Goal: Information Seeking & Learning: Learn about a topic

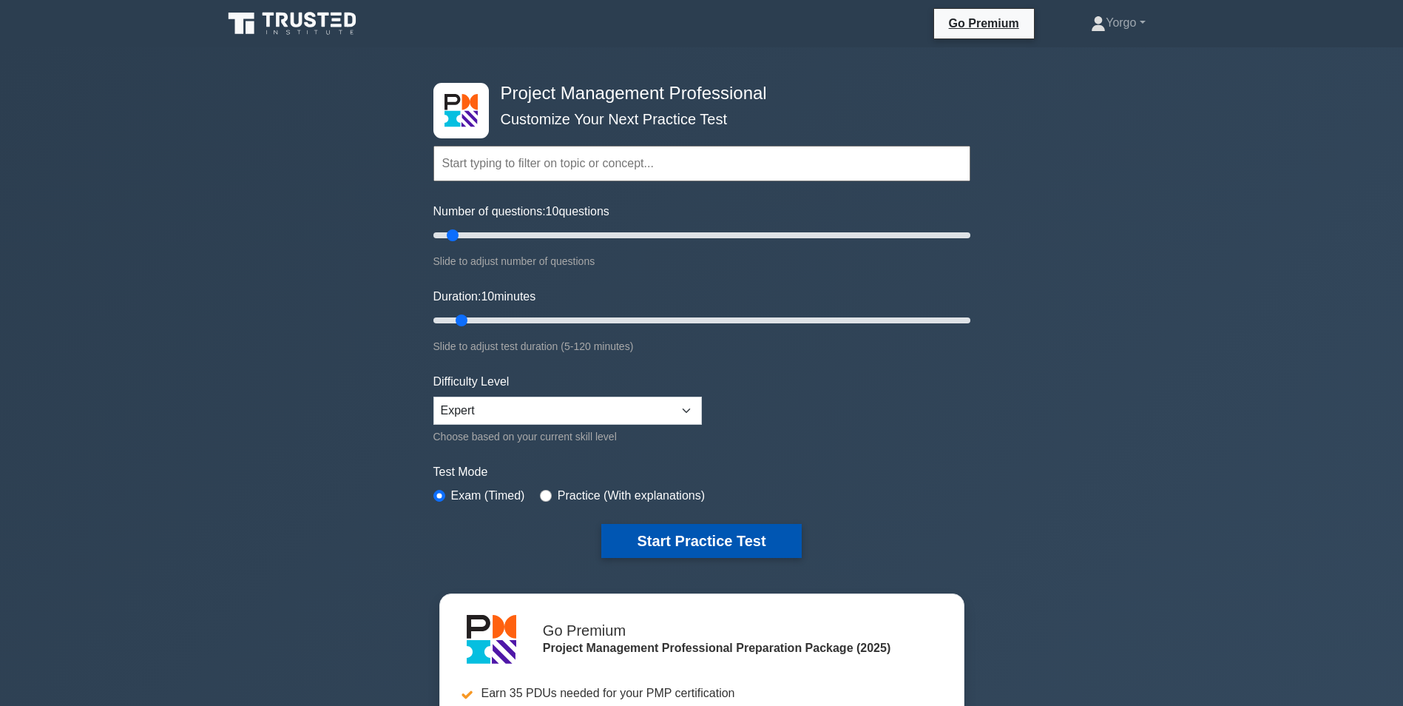
click at [671, 536] on button "Start Practice Test" at bounding box center [701, 541] width 200 height 34
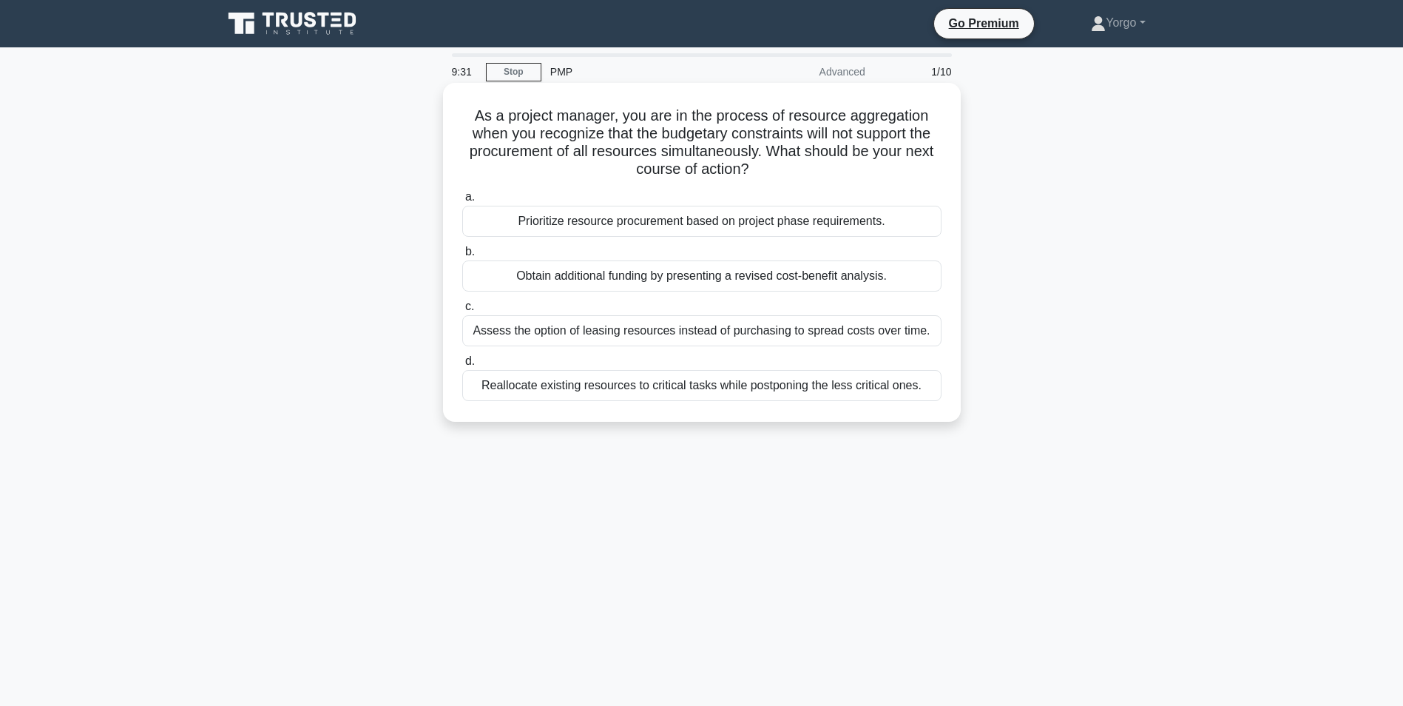
click at [620, 229] on div "Prioritize resource procurement based on project phase requirements." at bounding box center [701, 221] width 479 height 31
click at [462, 202] on input "a. Prioritize resource procurement based on project phase requirements." at bounding box center [462, 197] width 0 height 10
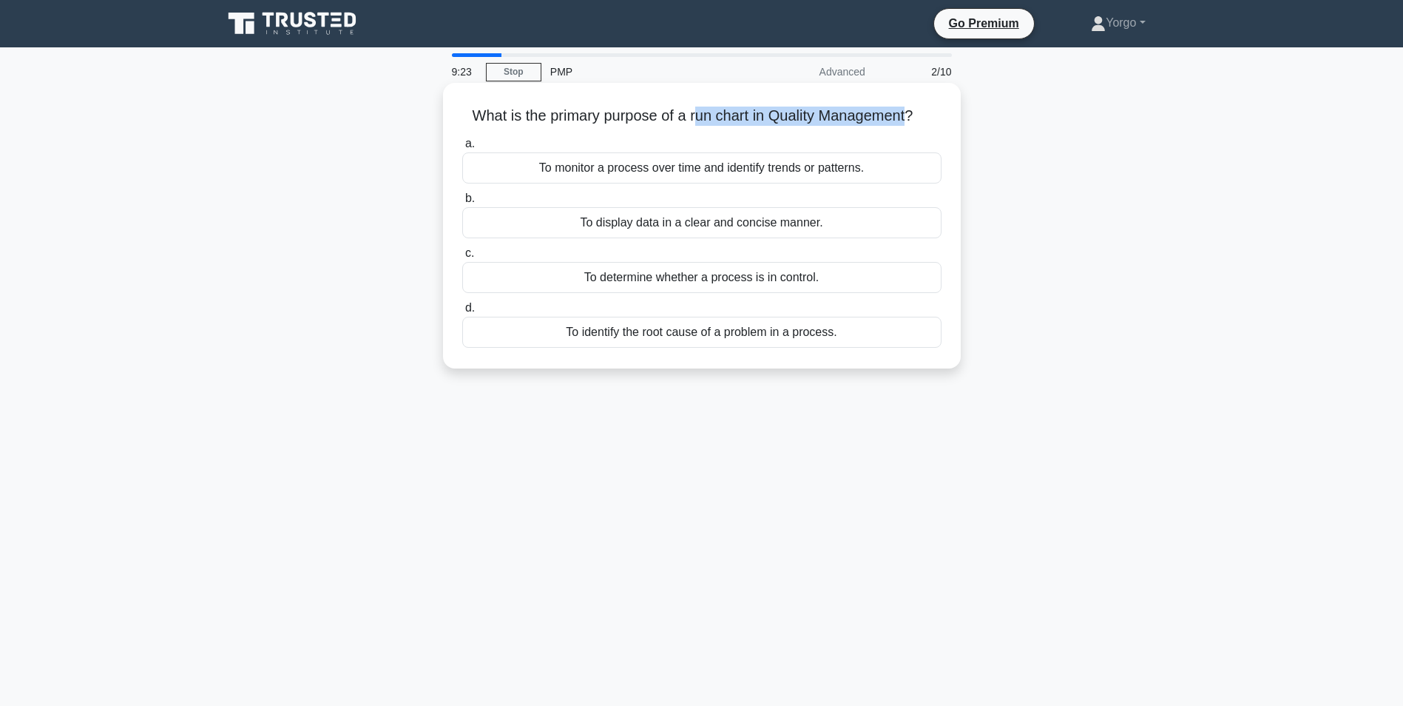
drag, startPoint x: 692, startPoint y: 117, endPoint x: 915, endPoint y: 126, distance: 222.8
click at [915, 126] on h5 "What is the primary purpose of a run chart in Quality Management? .spinner_0XTQ…" at bounding box center [702, 116] width 482 height 19
copy h5 "un chart in Quality Management"
click at [532, 163] on div "To monitor a process over time and identify trends or patterns." at bounding box center [701, 167] width 479 height 31
click at [462, 149] on input "a. To monitor a process over time and identify trends or patterns." at bounding box center [462, 144] width 0 height 10
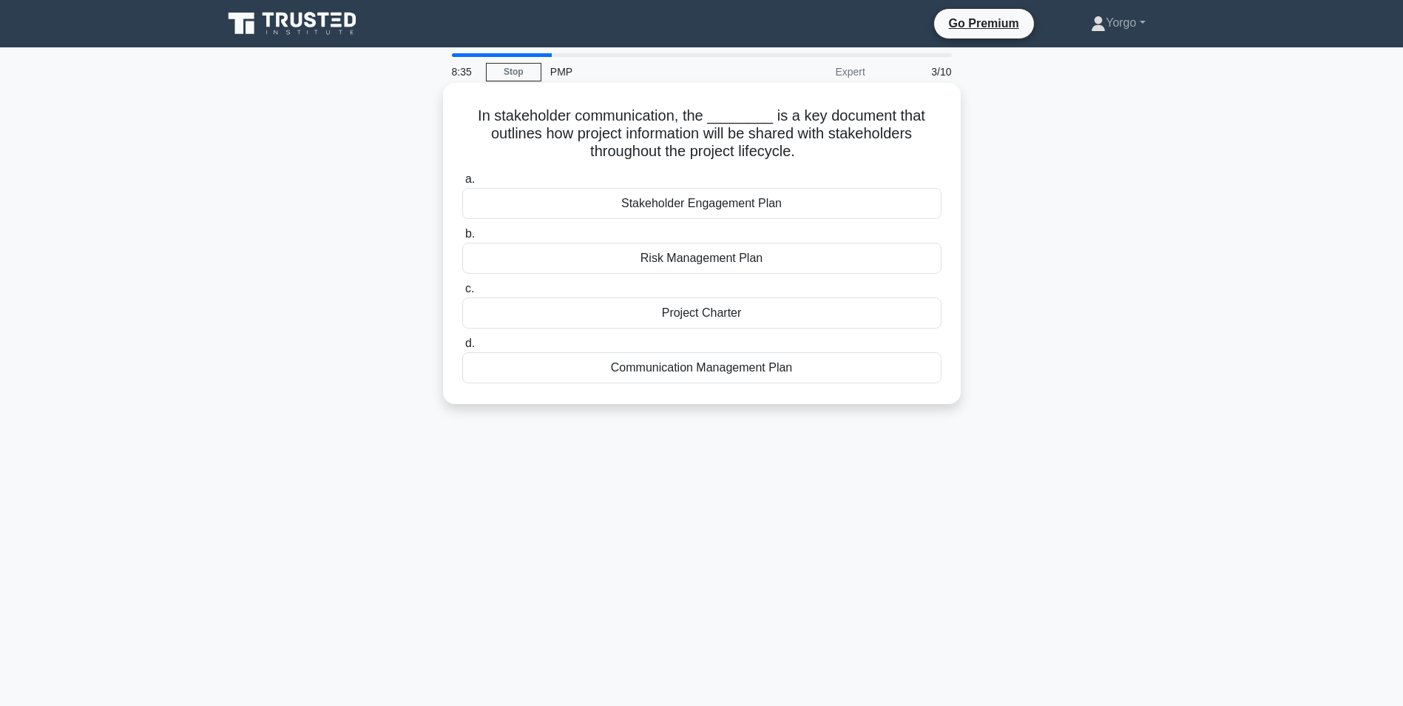
click at [750, 198] on div "Stakeholder Engagement Plan" at bounding box center [701, 203] width 479 height 31
click at [462, 184] on input "a. Stakeholder Engagement Plan" at bounding box center [462, 180] width 0 height 10
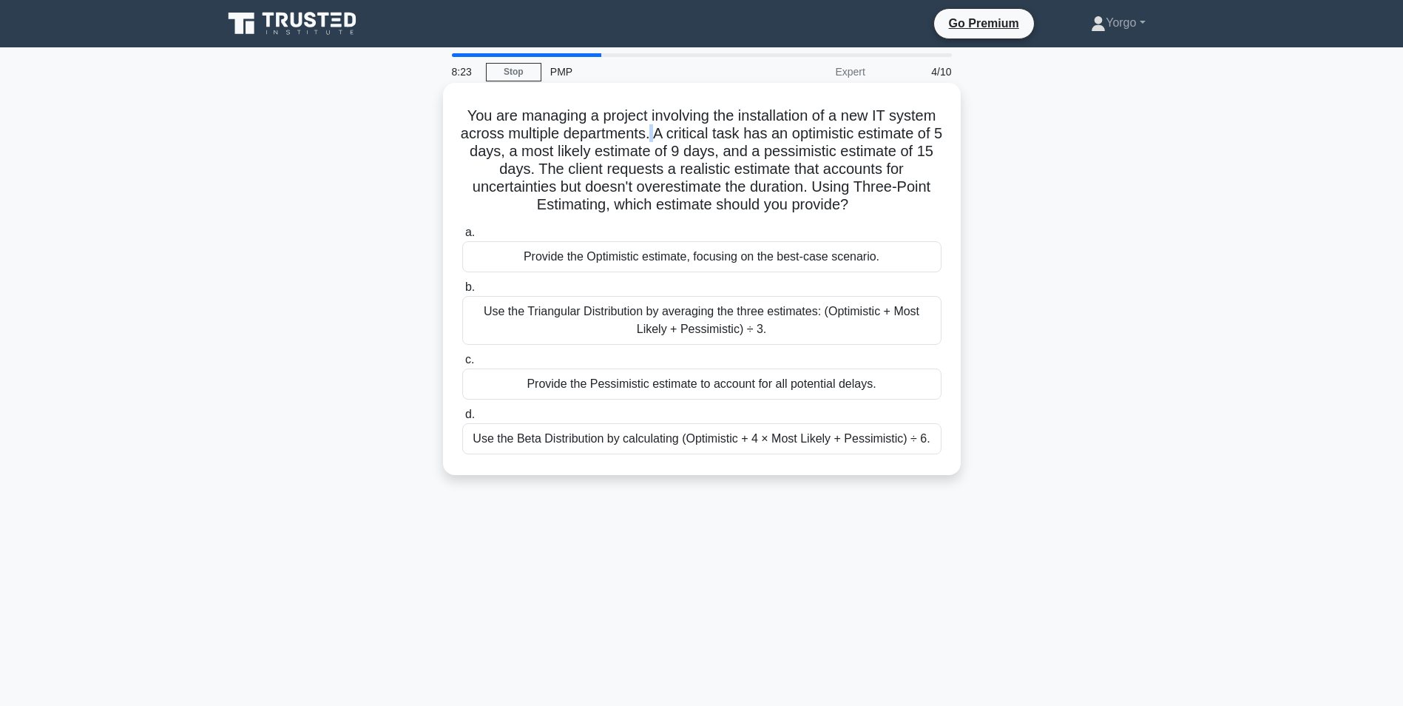
click at [664, 132] on h5 "You are managing a project involving the installation of a new IT system across…" at bounding box center [702, 161] width 482 height 108
click at [664, 141] on h5 "You are managing a project involving the installation of a new IT system across…" at bounding box center [702, 161] width 482 height 108
click at [607, 321] on div "Use the Triangular Distribution by averaging the three estimates: (Optimistic +…" at bounding box center [701, 320] width 479 height 49
click at [462, 292] on input "b. Use the Triangular Distribution by averaging the three estimates: (Optimisti…" at bounding box center [462, 288] width 0 height 10
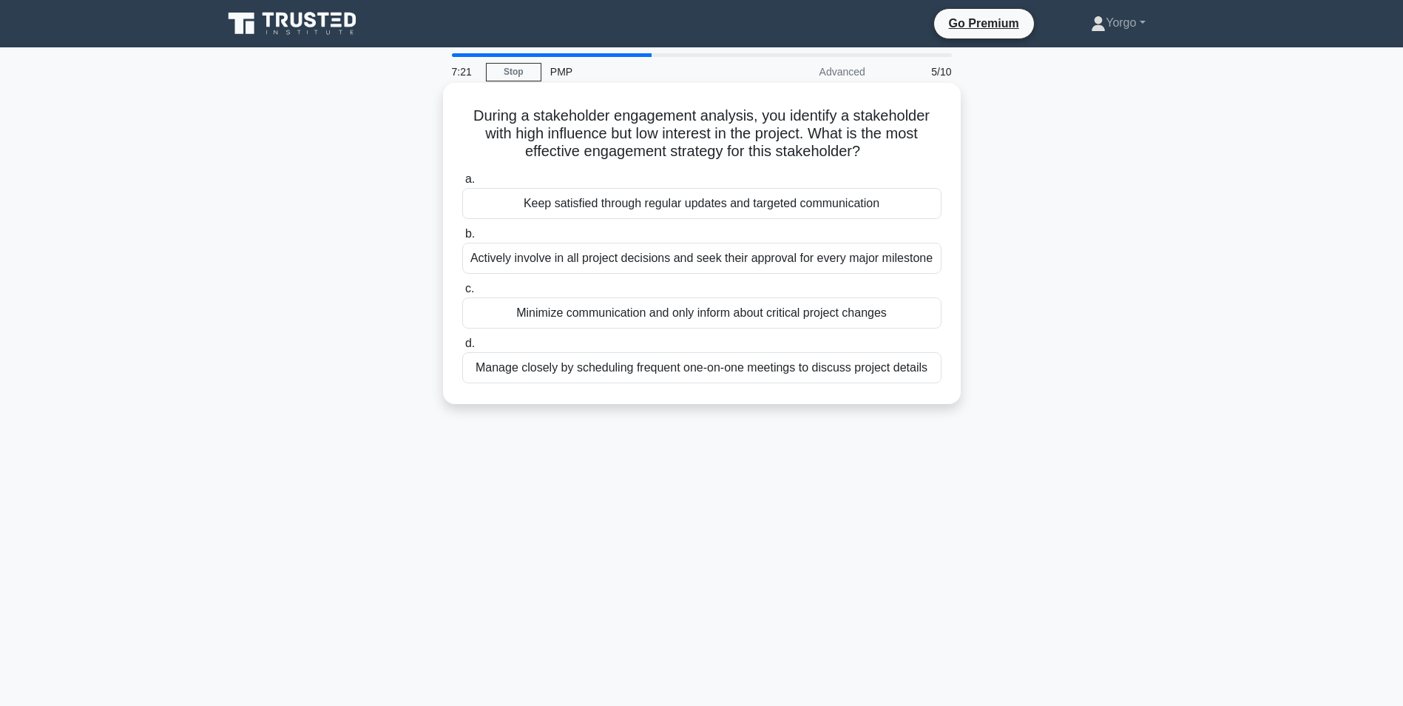
click at [611, 207] on div "Keep satisfied through regular updates and targeted communication" at bounding box center [701, 203] width 479 height 31
click at [462, 184] on input "a. Keep satisfied through regular updates and targeted communication" at bounding box center [462, 180] width 0 height 10
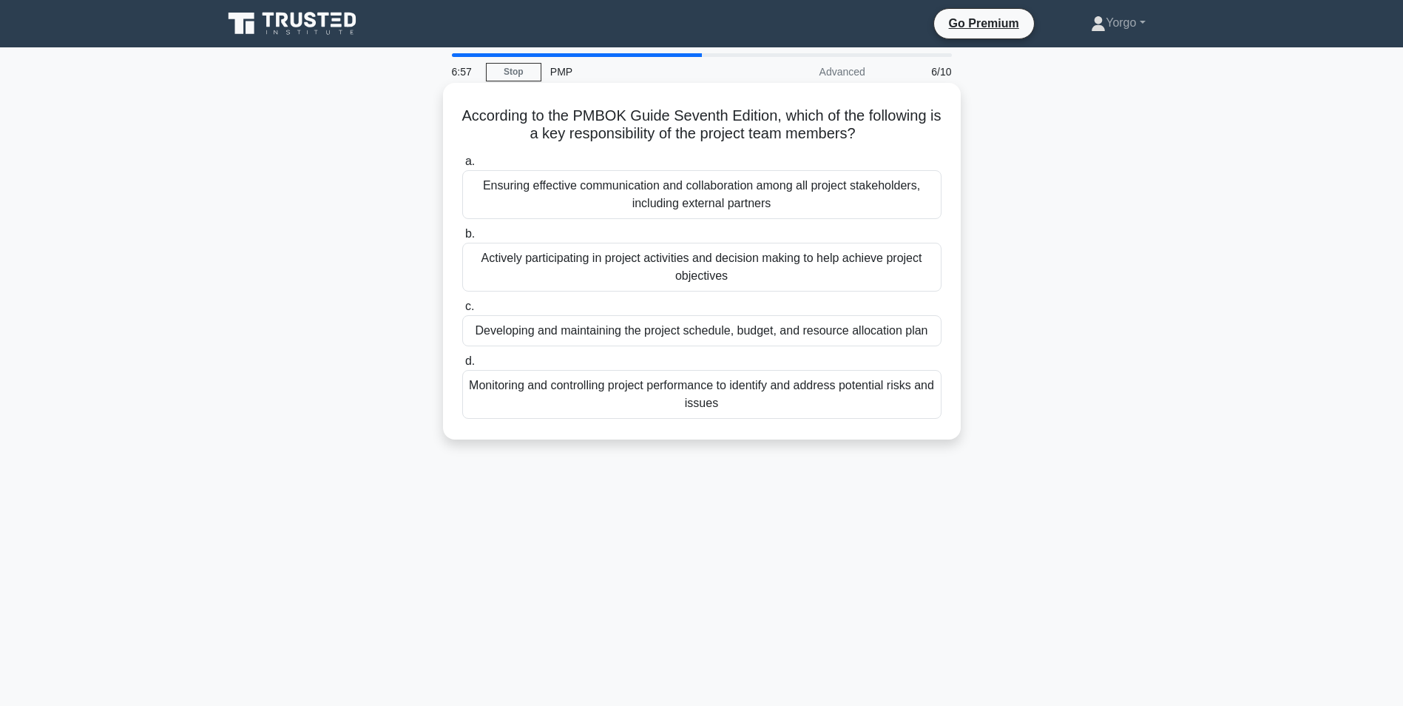
click at [669, 266] on div "Actively participating in project activities and decision making to help achiev…" at bounding box center [701, 267] width 479 height 49
click at [462, 239] on input "b. Actively participating in project activities and decision making to help ach…" at bounding box center [462, 234] width 0 height 10
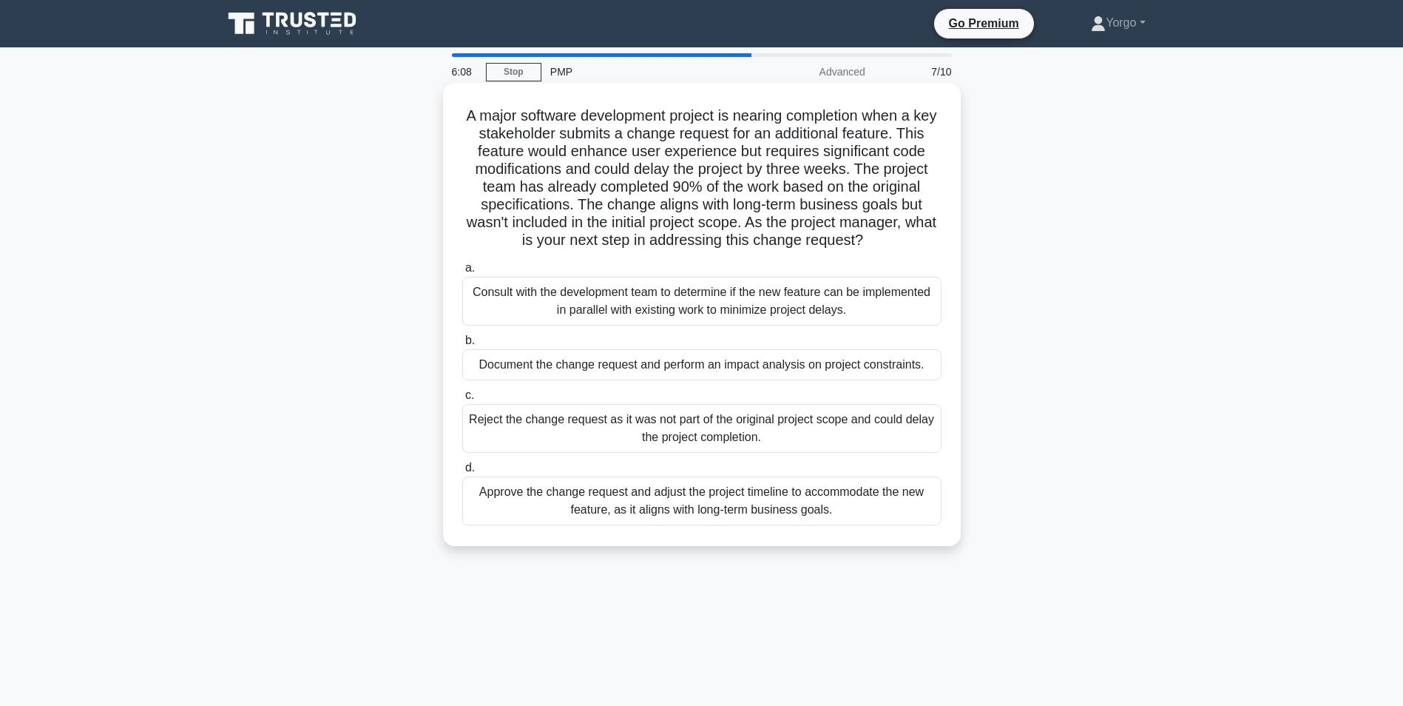
click at [641, 300] on div "Consult with the development team to determine if the new feature can be implem…" at bounding box center [701, 301] width 479 height 49
click at [462, 273] on input "a. Consult with the development team to determine if the new feature can be imp…" at bounding box center [462, 268] width 0 height 10
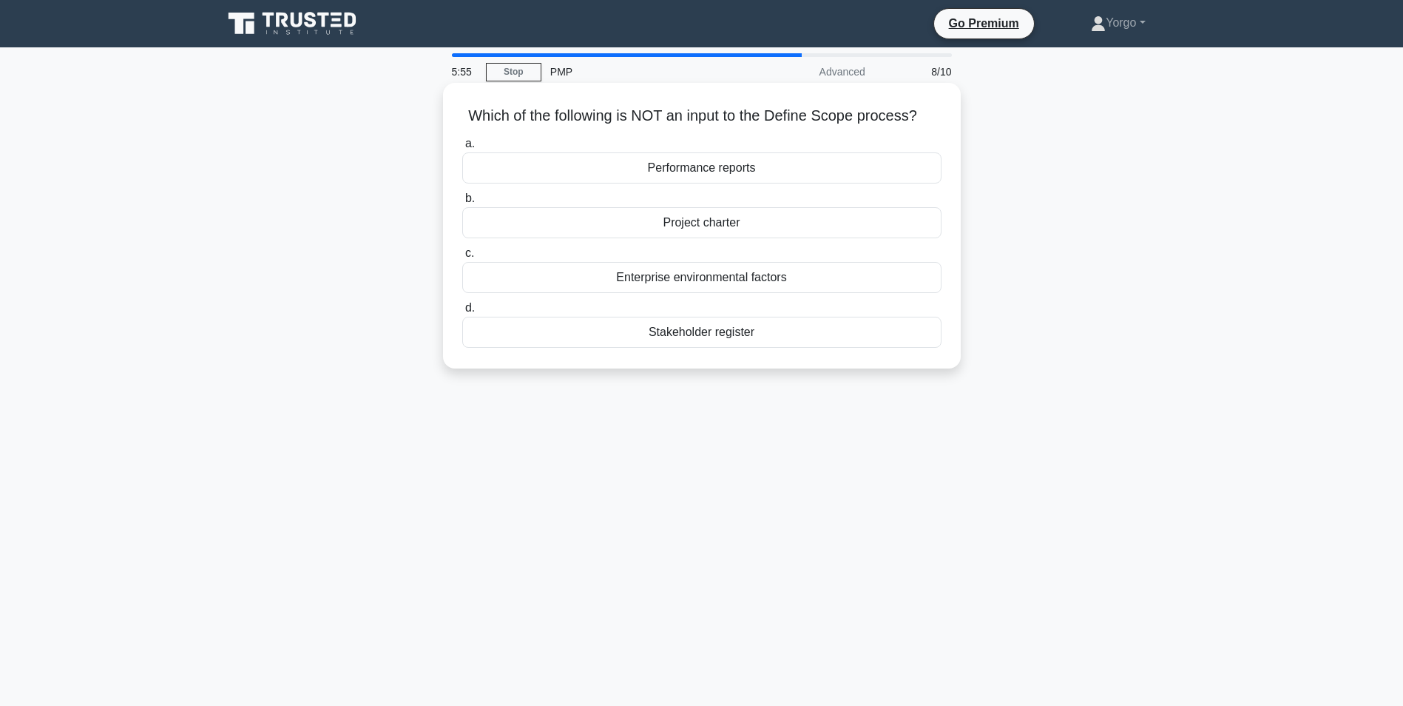
click at [602, 280] on div "Enterprise environmental factors" at bounding box center [701, 277] width 479 height 31
click at [462, 258] on input "c. Enterprise environmental factors" at bounding box center [462, 254] width 0 height 10
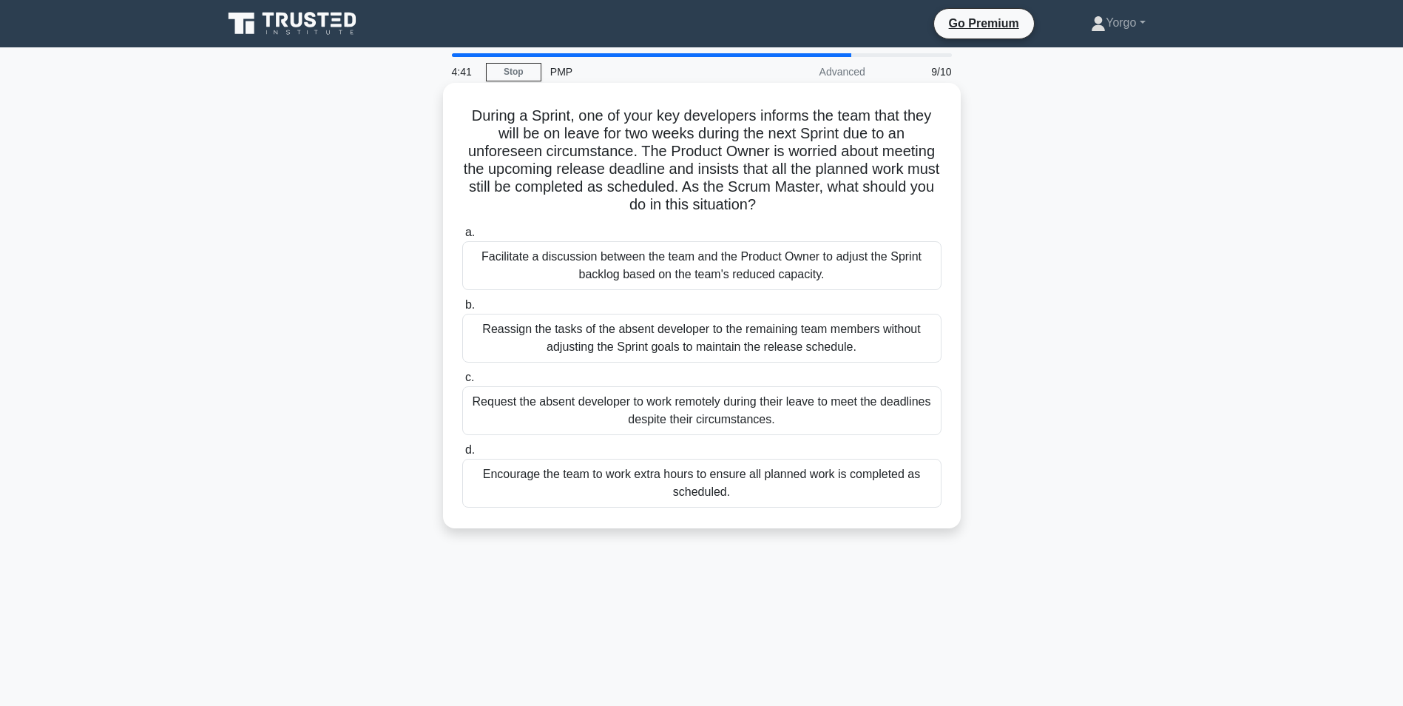
click at [547, 256] on div "Facilitate a discussion between the team and the Product Owner to adjust the Sp…" at bounding box center [701, 265] width 479 height 49
click at [462, 237] on input "a. Facilitate a discussion between the team and the Product Owner to adjust the…" at bounding box center [462, 233] width 0 height 10
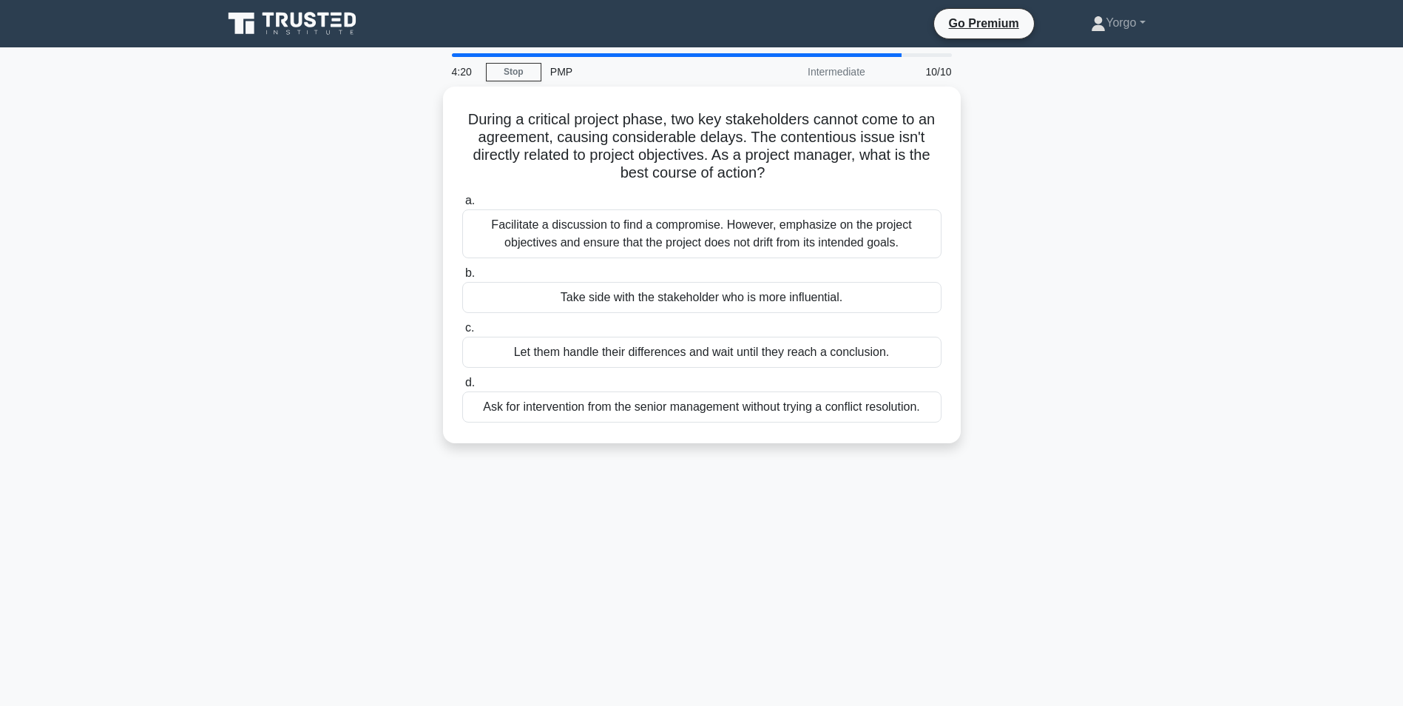
click at [404, 309] on div "During a critical project phase, two key stakeholders cannot come to an agreeme…" at bounding box center [702, 274] width 976 height 374
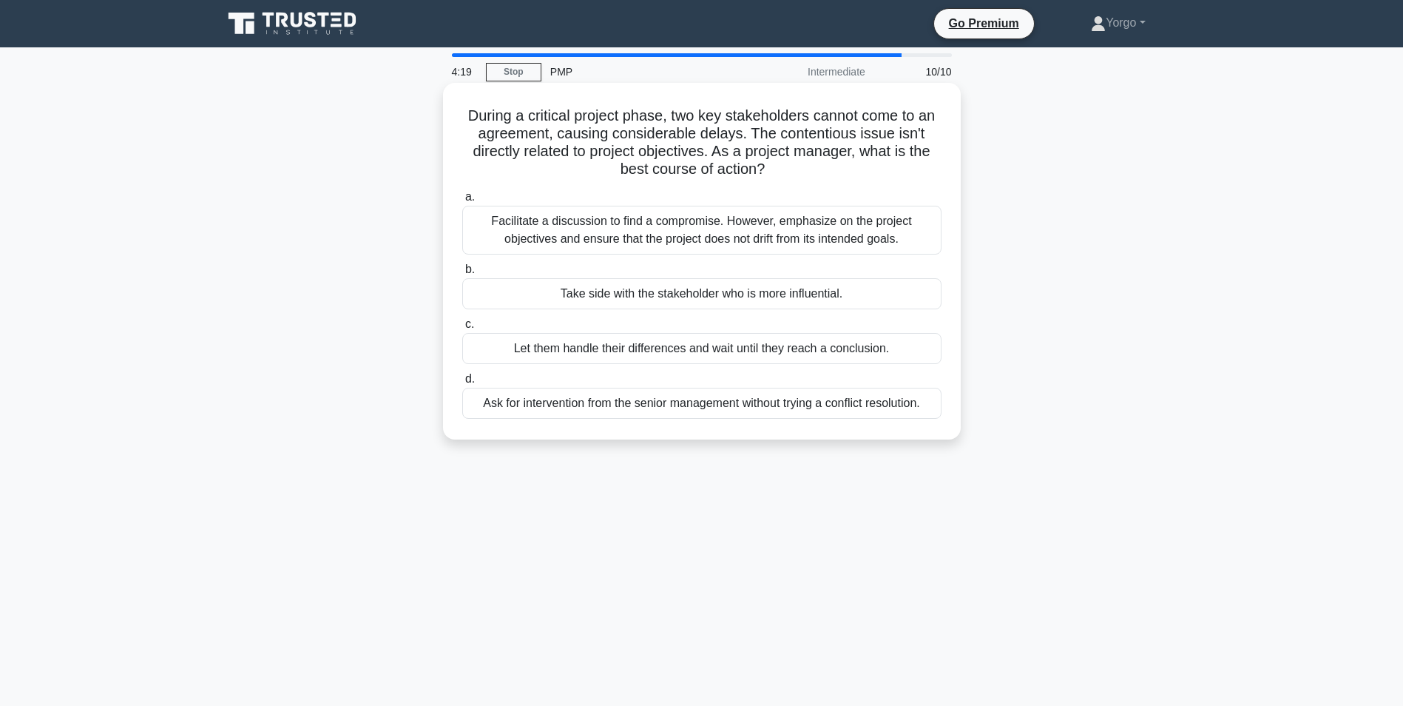
click at [587, 215] on div "Facilitate a discussion to find a compromise. However, emphasize on the project…" at bounding box center [701, 230] width 479 height 49
click at [462, 202] on input "a. Facilitate a discussion to find a compromise. However, emphasize on the proj…" at bounding box center [462, 197] width 0 height 10
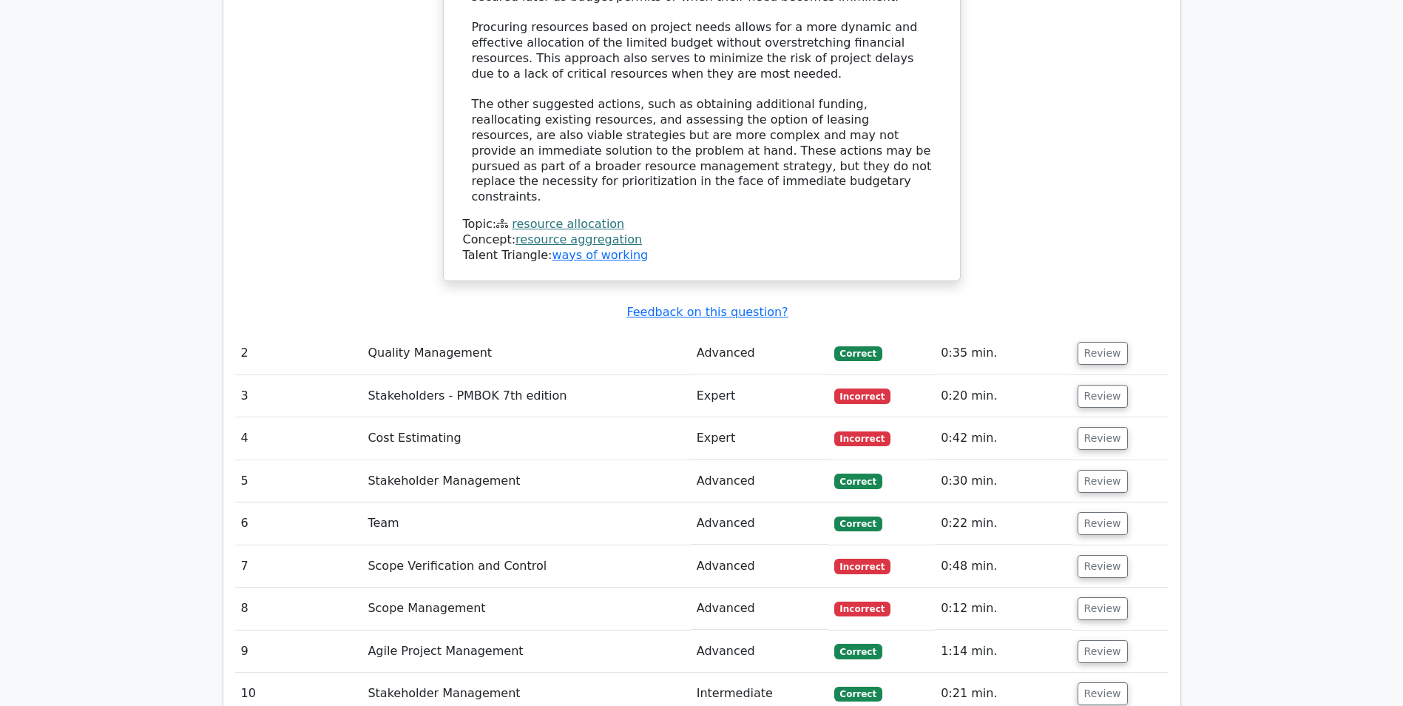
scroll to position [1951, 0]
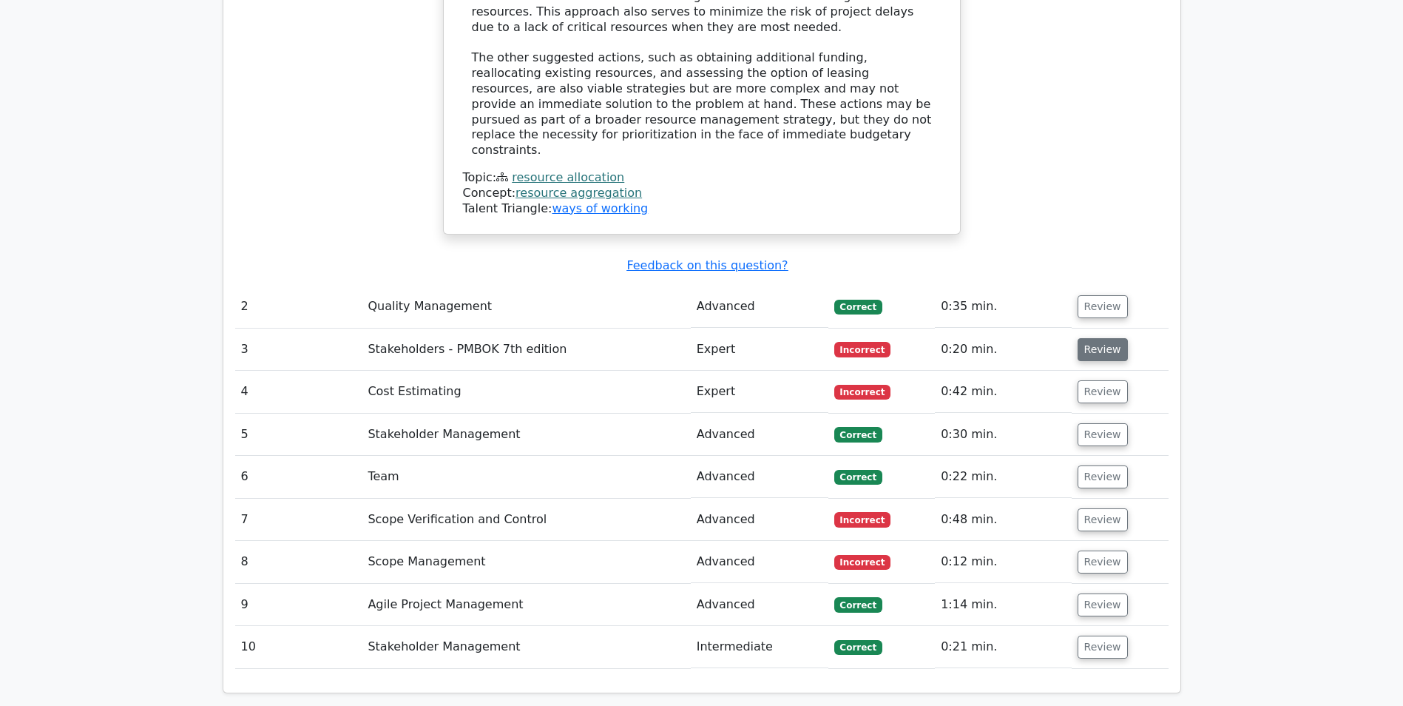
click at [1107, 338] on button "Review" at bounding box center [1103, 349] width 50 height 23
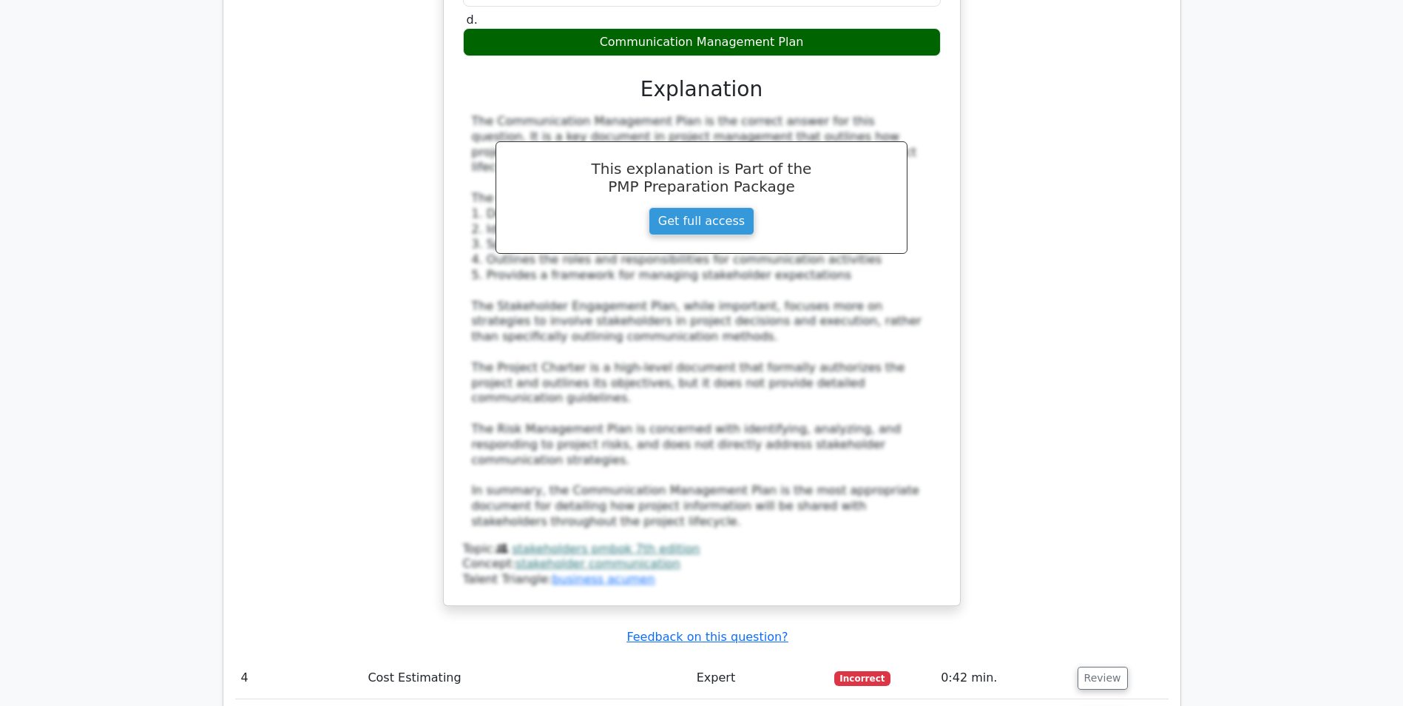
scroll to position [2554, 0]
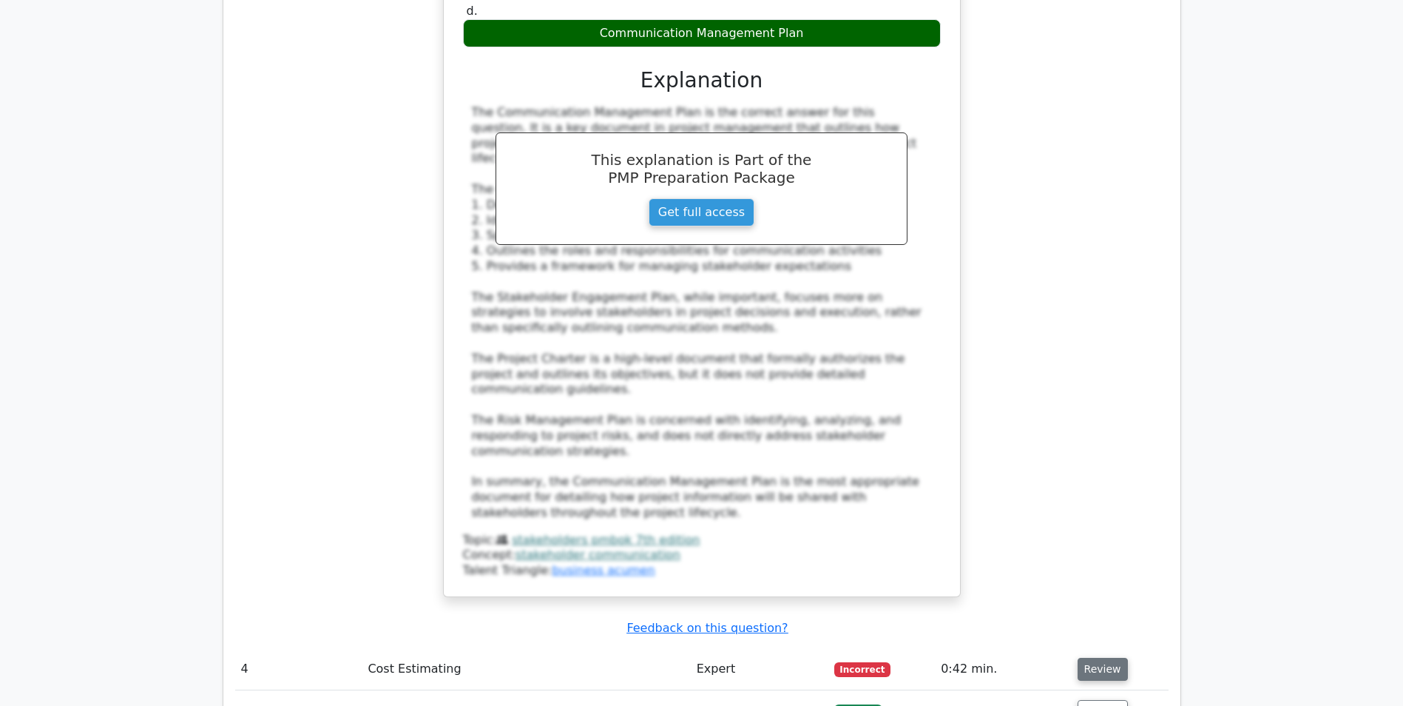
click at [1101, 658] on button "Review" at bounding box center [1103, 669] width 50 height 23
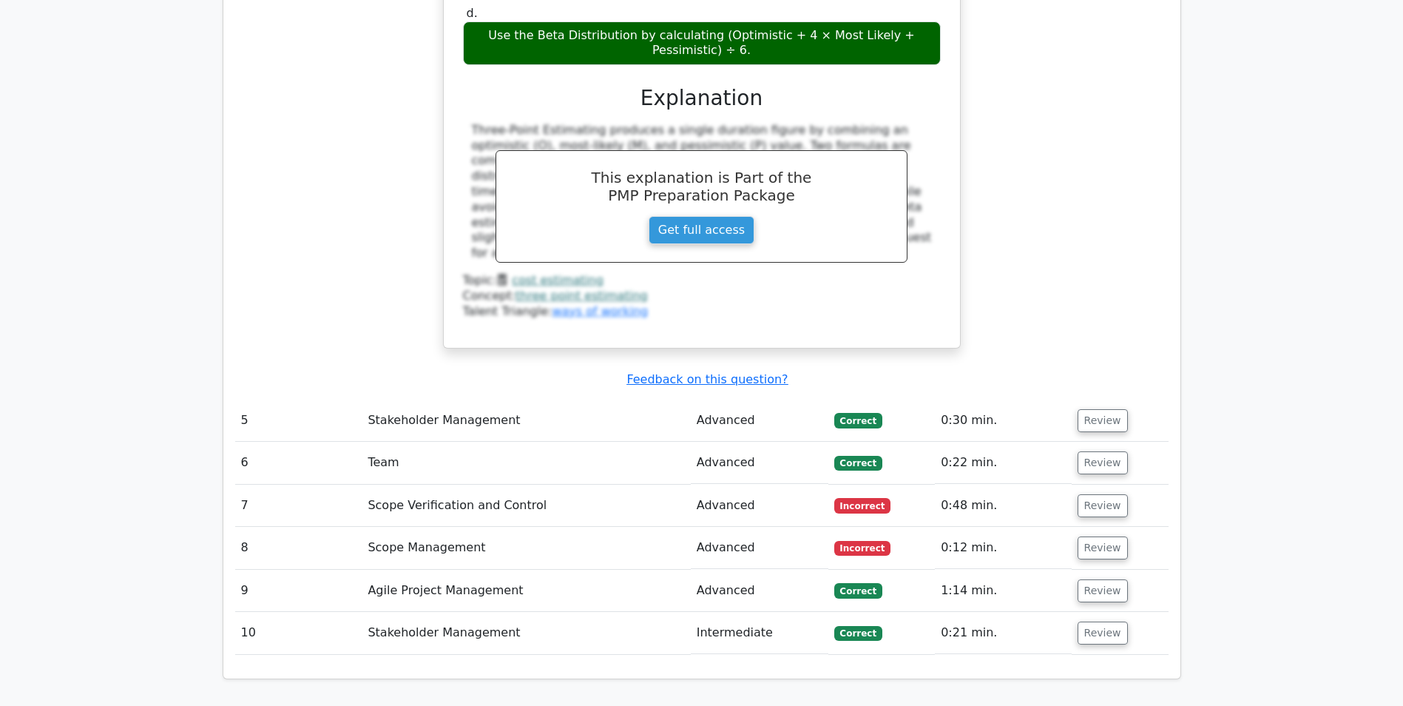
scroll to position [3571, 0]
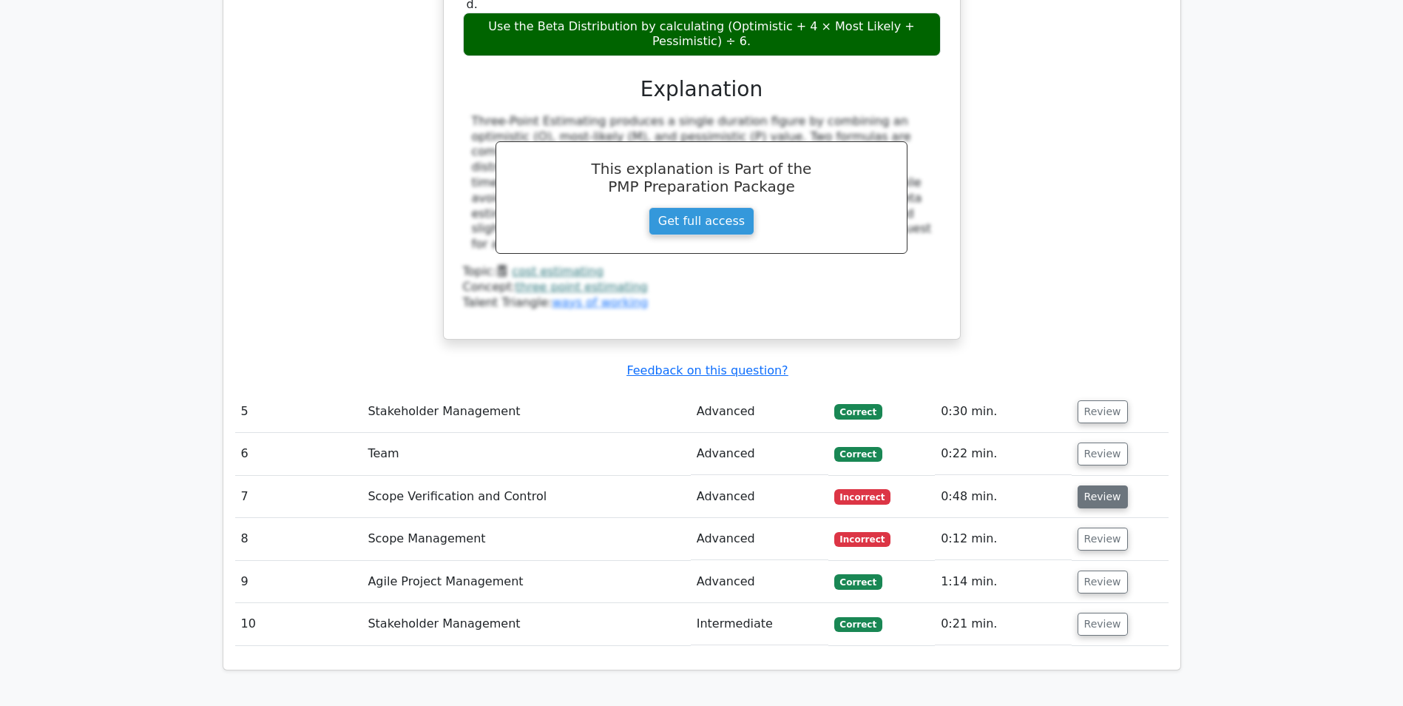
click at [1099, 485] on button "Review" at bounding box center [1103, 496] width 50 height 23
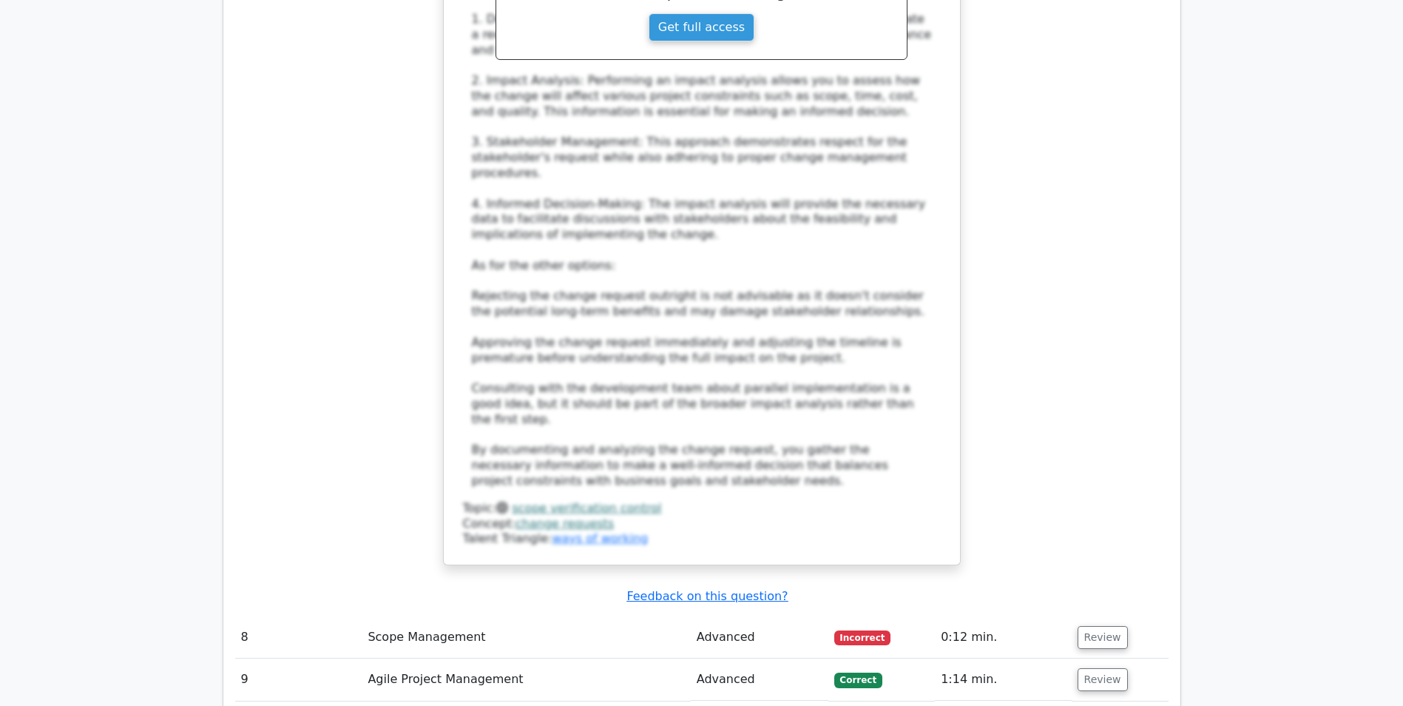
scroll to position [4905, 0]
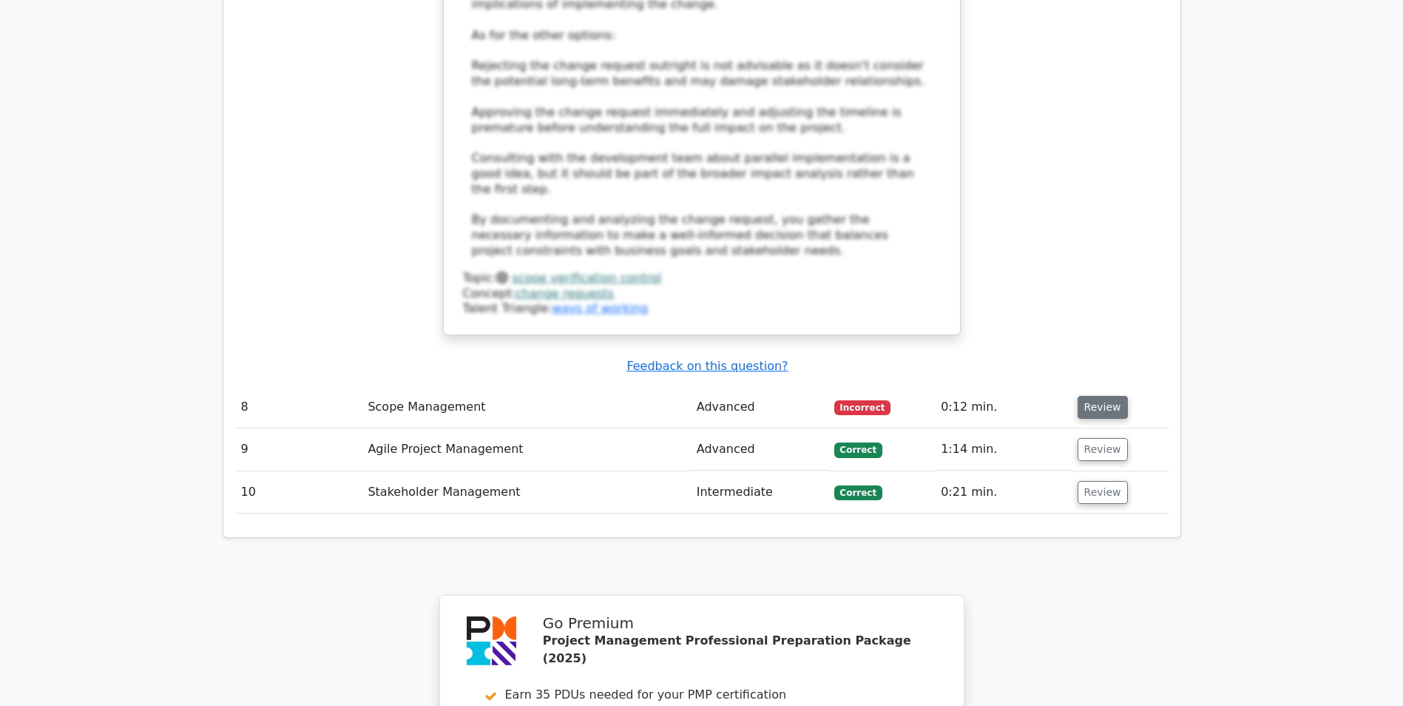
click at [1102, 396] on button "Review" at bounding box center [1103, 407] width 50 height 23
